Goal: Information Seeking & Learning: Learn about a topic

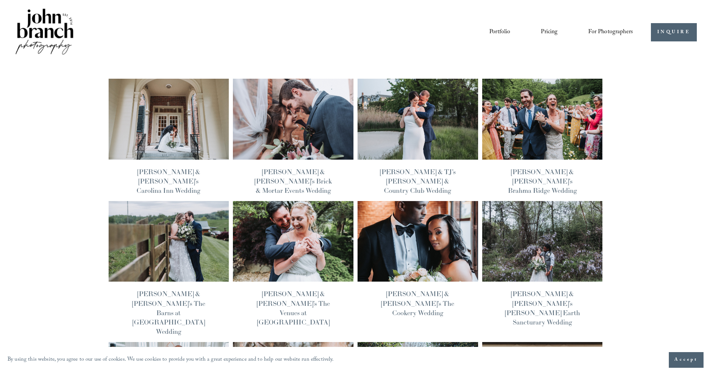
click at [552, 31] on link "Pricing" at bounding box center [549, 32] width 17 height 13
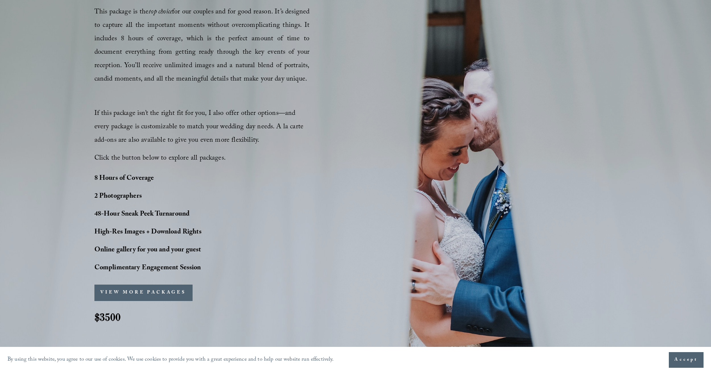
scroll to position [505, 0]
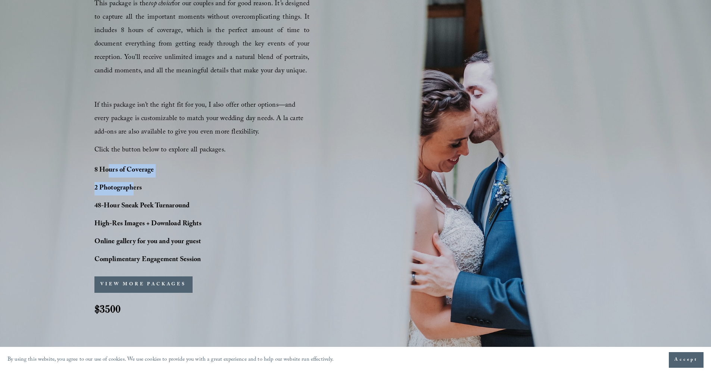
click at [141, 188] on div "8 Hours of Coverage 2 Photographers 48-Hour Sneak Peek Turnaround High-Res Imag…" at bounding box center [168, 215] width 149 height 103
click at [234, 190] on p "2 Photographers" at bounding box center [168, 188] width 149 height 13
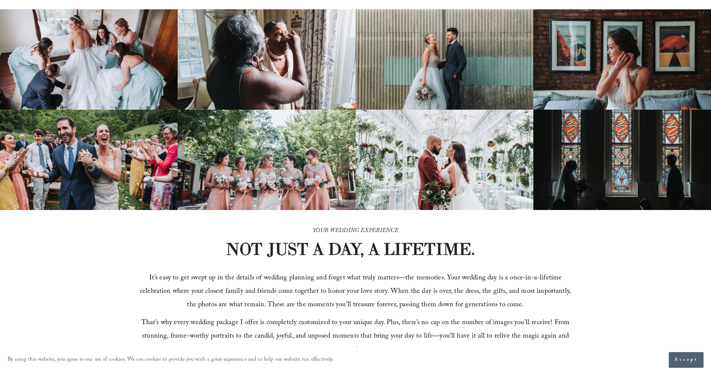
scroll to position [0, 0]
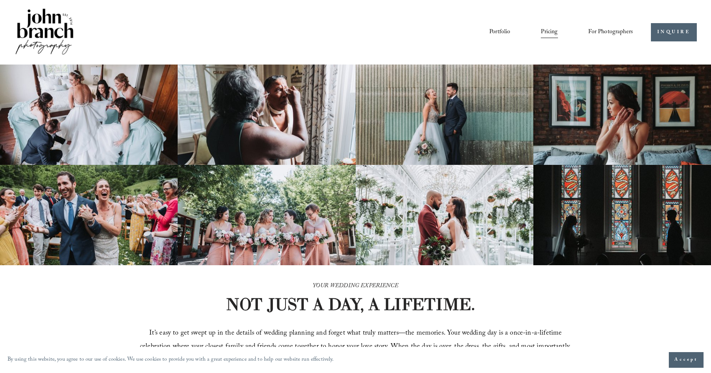
click at [504, 32] on link "Portfolio" at bounding box center [499, 32] width 21 height 13
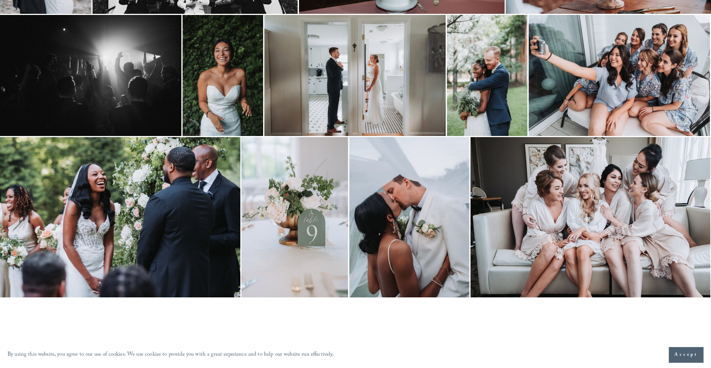
scroll to position [266, 0]
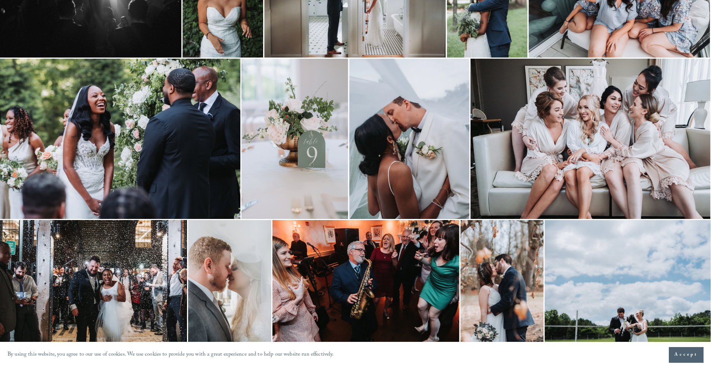
click at [192, 172] on img at bounding box center [120, 139] width 240 height 160
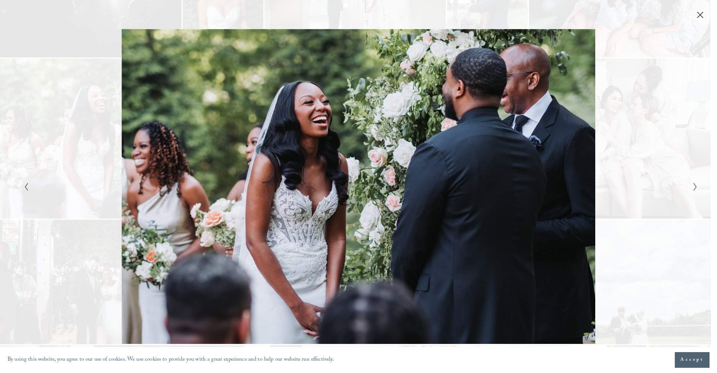
click at [57, 174] on div "Gallery" at bounding box center [190, 186] width 337 height 315
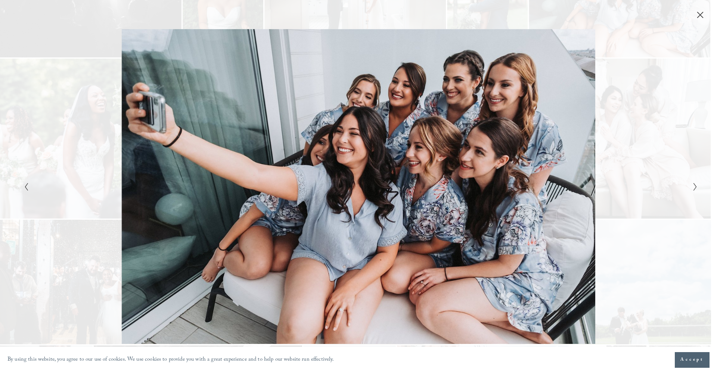
click at [505, 124] on div "Gallery" at bounding box center [526, 186] width 337 height 315
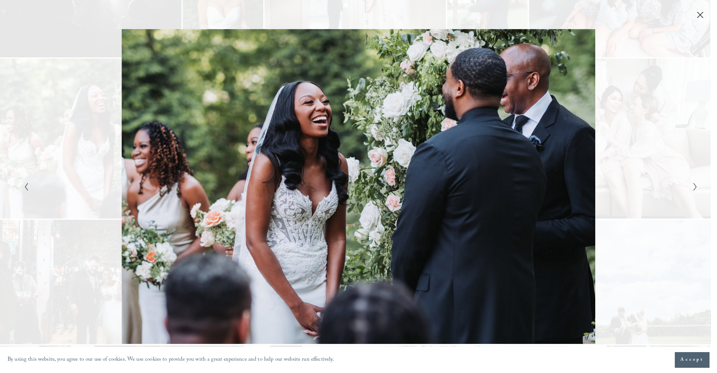
click at [607, 115] on div "Gallery" at bounding box center [526, 186] width 337 height 315
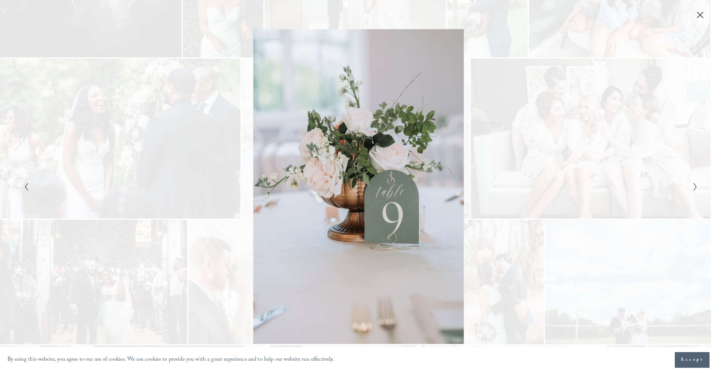
click at [586, 135] on div "Gallery" at bounding box center [526, 186] width 337 height 315
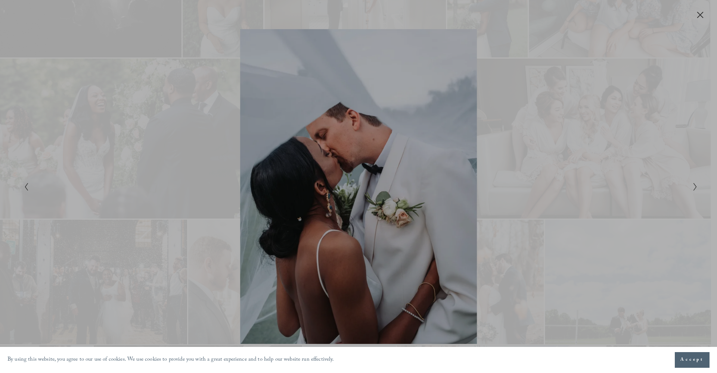
click at [586, 135] on div at bounding box center [358, 186] width 717 height 373
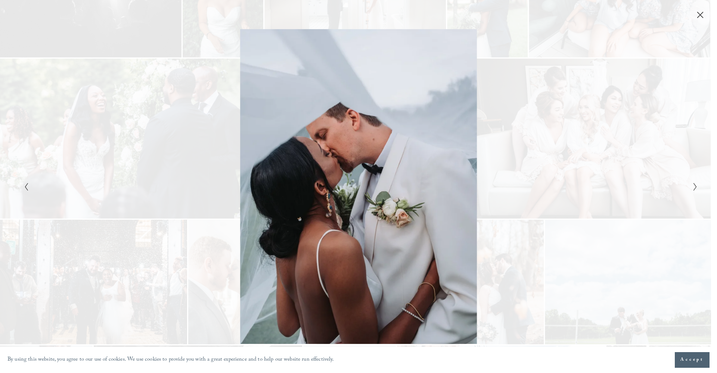
click at [586, 135] on div "Gallery" at bounding box center [526, 186] width 337 height 315
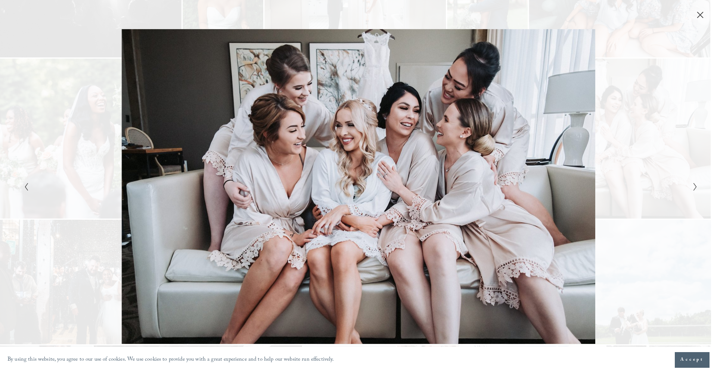
click at [702, 16] on icon "Close" at bounding box center [699, 14] width 7 height 7
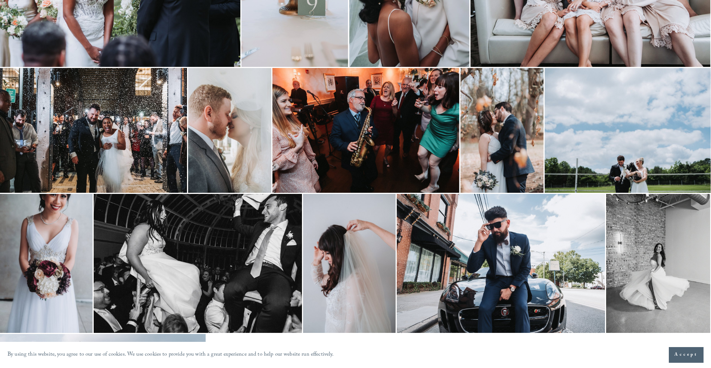
scroll to position [420, 0]
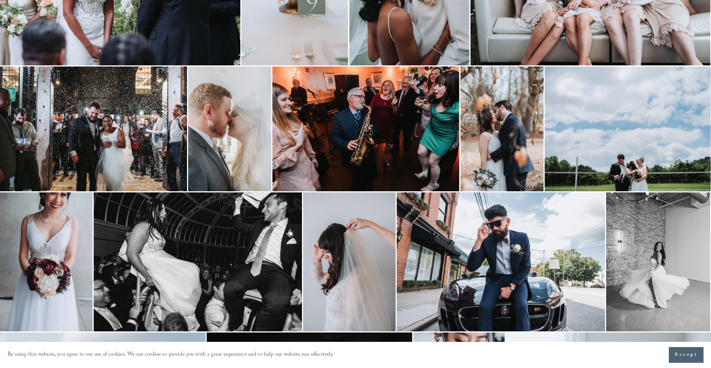
click at [219, 147] on img at bounding box center [229, 128] width 83 height 125
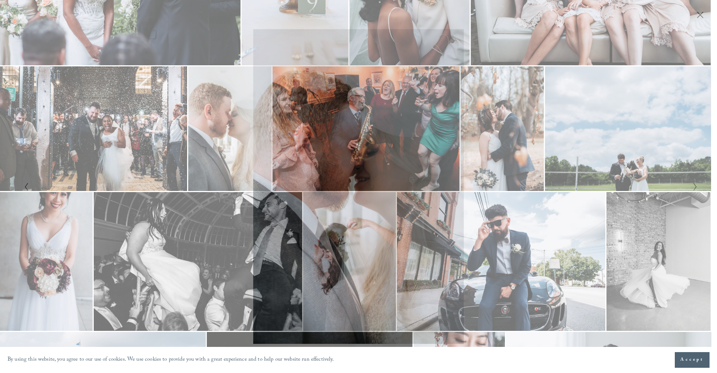
click at [700, 18] on icon "Close" at bounding box center [699, 14] width 7 height 7
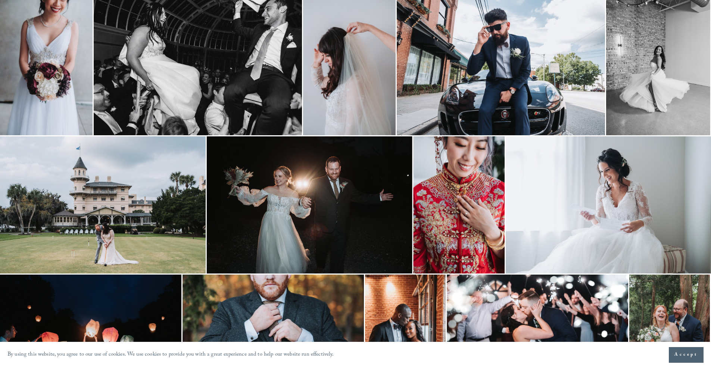
scroll to position [869, 0]
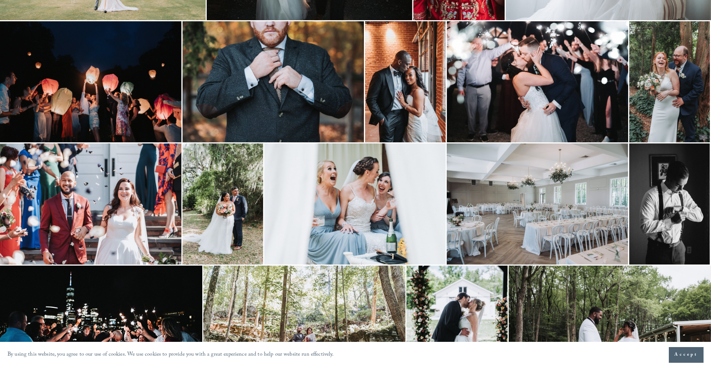
click at [374, 218] on img at bounding box center [354, 203] width 181 height 121
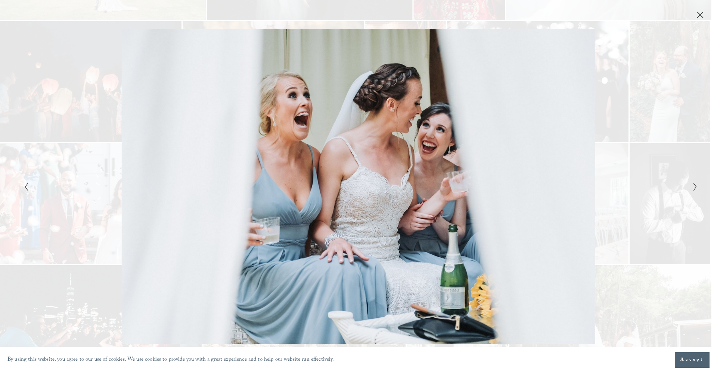
click at [696, 16] on icon "Close" at bounding box center [699, 14] width 7 height 7
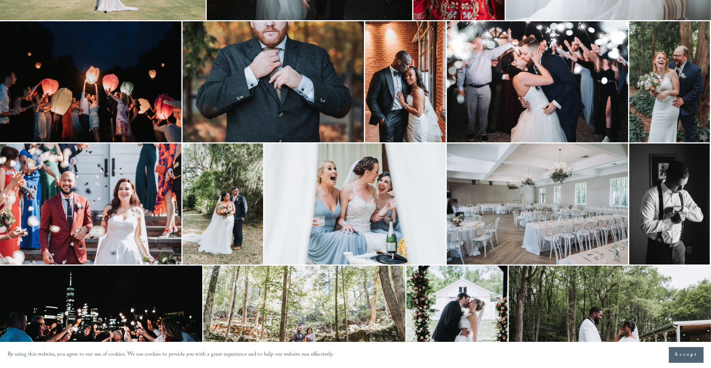
click at [91, 227] on img at bounding box center [90, 203] width 181 height 121
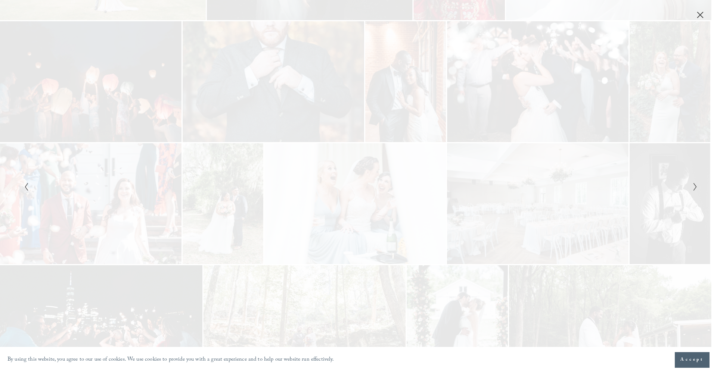
click at [92, 226] on div "Gallery" at bounding box center [190, 186] width 337 height 315
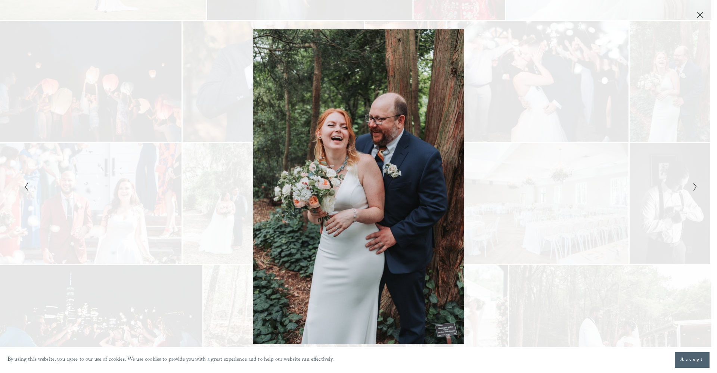
click at [702, 18] on icon "Close" at bounding box center [700, 15] width 6 height 6
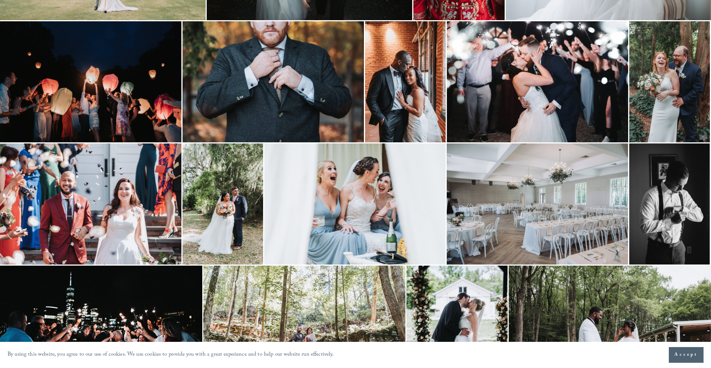
click at [672, 87] on img at bounding box center [669, 81] width 81 height 121
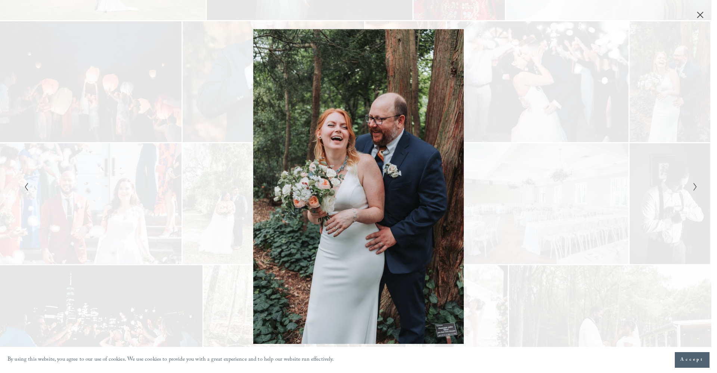
click at [672, 87] on div "Gallery" at bounding box center [526, 186] width 337 height 315
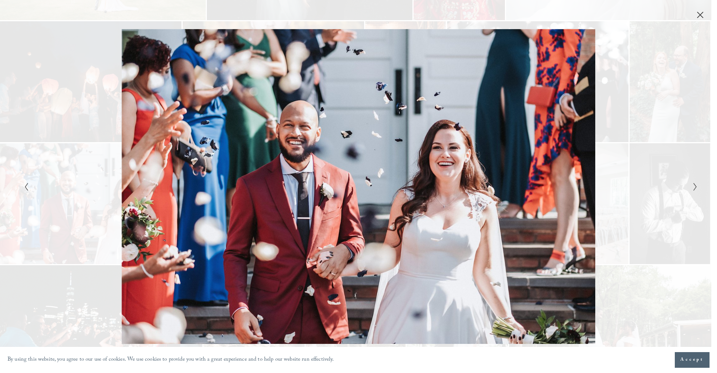
click at [672, 87] on div "Gallery" at bounding box center [526, 186] width 337 height 315
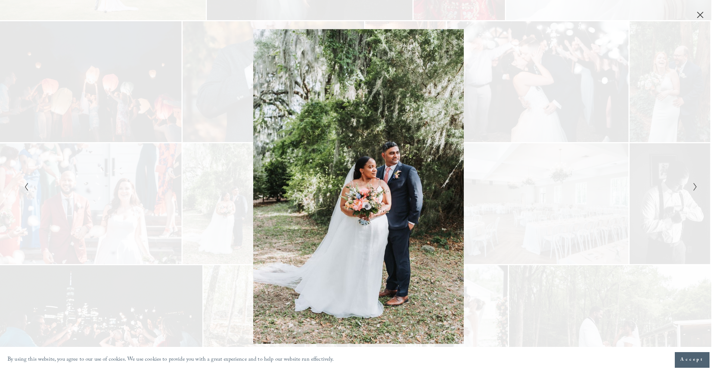
click at [702, 13] on icon "Close" at bounding box center [699, 14] width 7 height 7
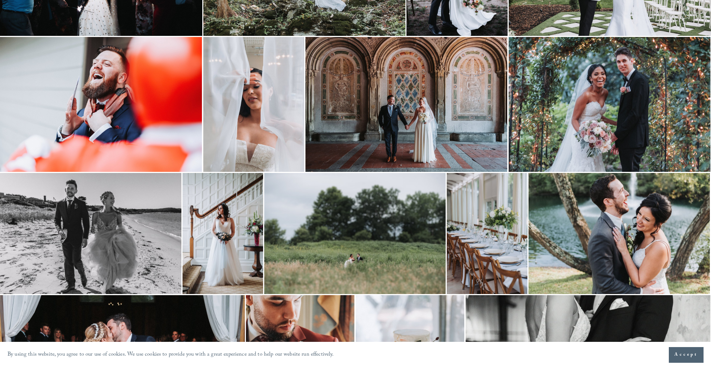
scroll to position [1478, 0]
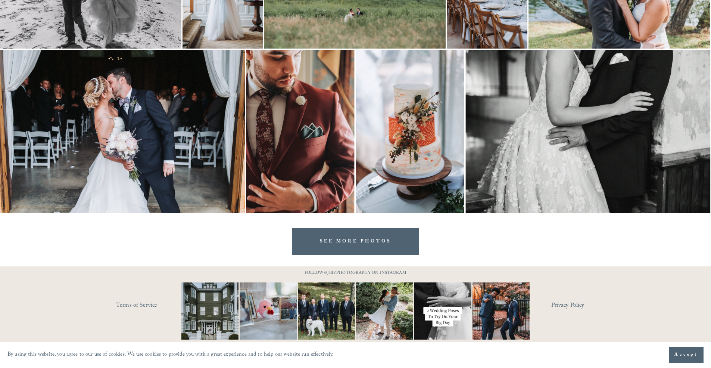
click at [391, 238] on link "SEE MORE PHOTOS" at bounding box center [356, 241] width 128 height 26
click at [392, 240] on link "SEE MORE PHOTOS" at bounding box center [356, 241] width 128 height 26
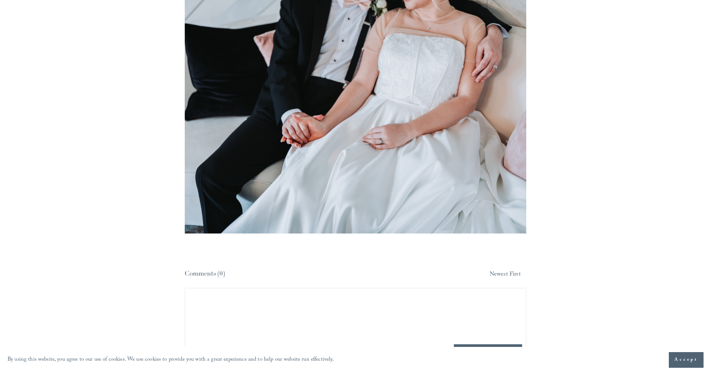
scroll to position [4945, 0]
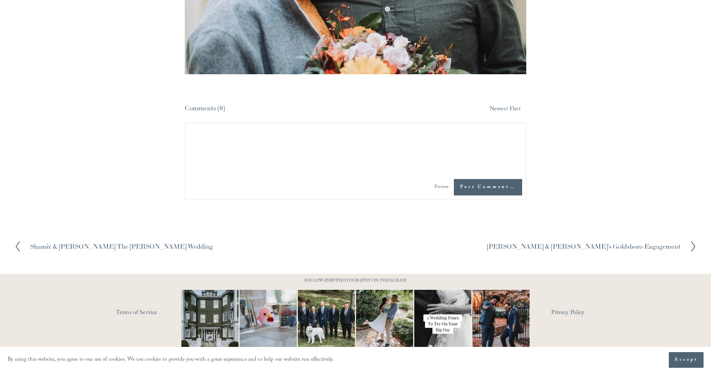
scroll to position [3264, 0]
